Goal: Answer question/provide support

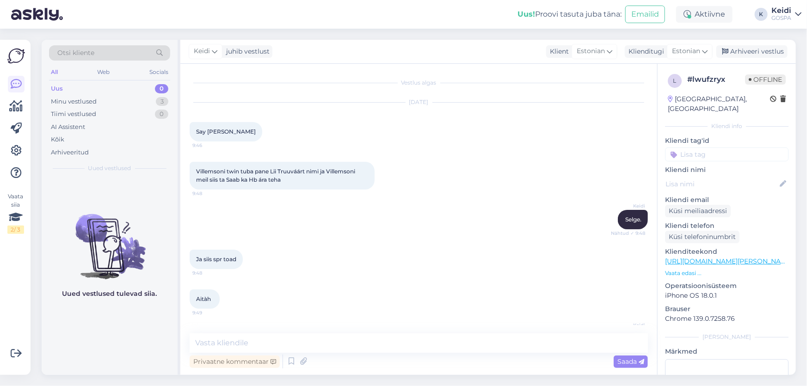
scroll to position [113, 0]
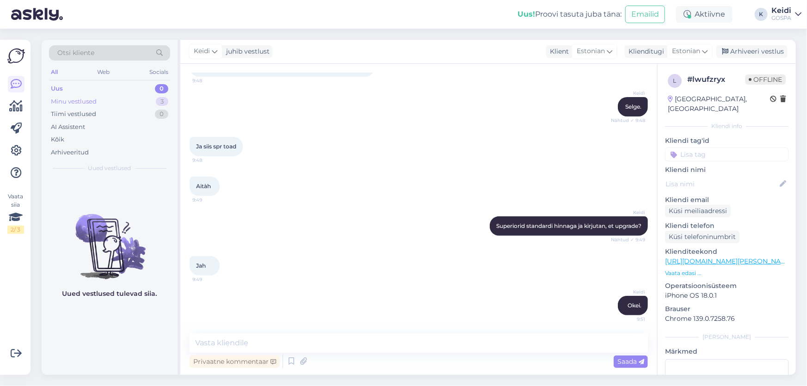
click at [74, 100] on div "Minu vestlused" at bounding box center [74, 101] width 46 height 9
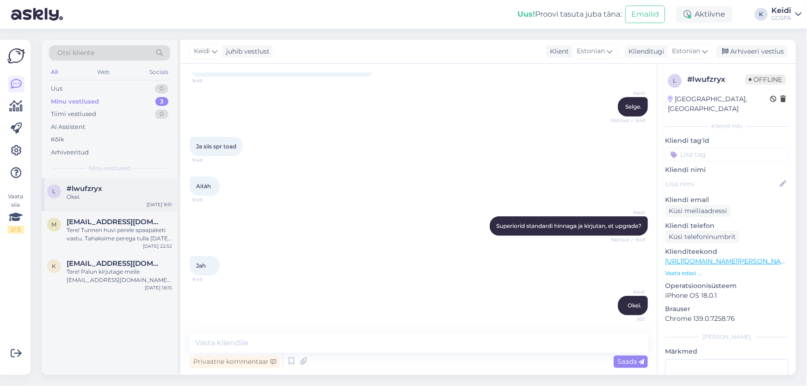
click at [102, 194] on div "Okei." at bounding box center [119, 197] width 105 height 8
click at [748, 48] on div "Arhiveeri vestlus" at bounding box center [752, 51] width 71 height 12
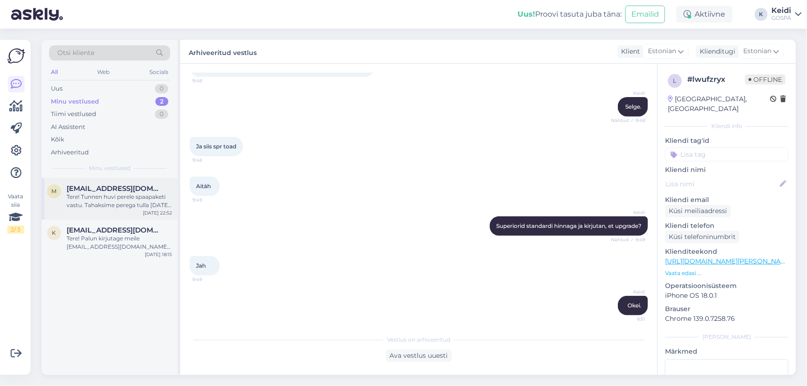
click at [127, 208] on div "Tere! Tunnen huvi perele spaapaketi vastu. Tahaksime perega tulla [DATE]-[DATE]…" at bounding box center [119, 201] width 105 height 17
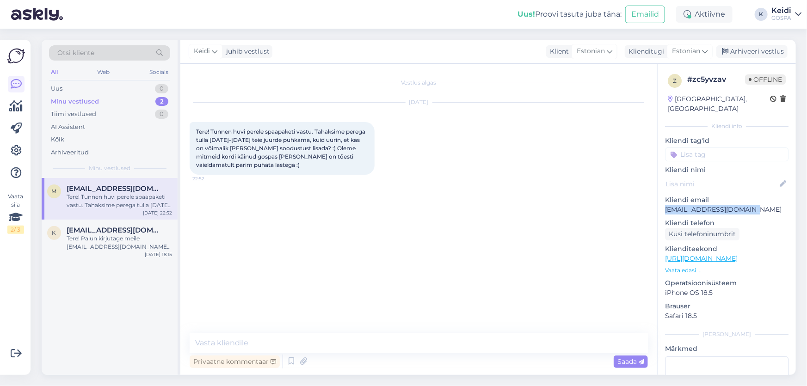
drag, startPoint x: 666, startPoint y: 199, endPoint x: 750, endPoint y: 202, distance: 83.8
click at [750, 205] on p "[EMAIL_ADDRESS][DOMAIN_NAME]" at bounding box center [727, 210] width 124 height 10
copy p "[EMAIL_ADDRESS][DOMAIN_NAME]"
click at [739, 49] on div "Arhiveeri vestlus" at bounding box center [752, 51] width 71 height 12
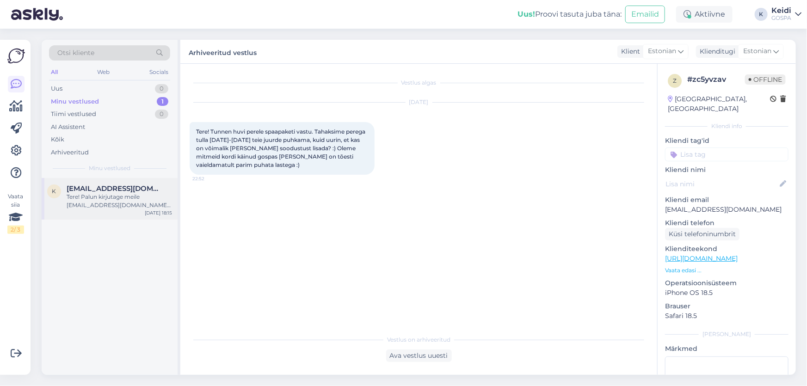
click at [122, 195] on div "Tere! Palun kirjutage meile [EMAIL_ADDRESS][DOMAIN_NAME] [PERSON_NAME] Teid aid…" at bounding box center [119, 201] width 105 height 17
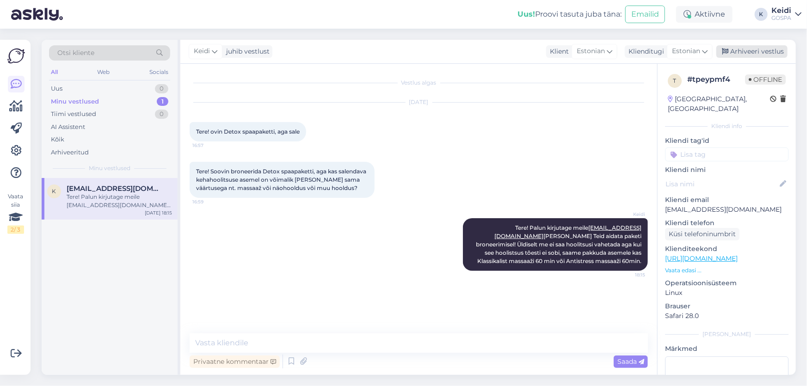
click at [759, 51] on div "Arhiveeri vestlus" at bounding box center [752, 51] width 71 height 12
